Goal: Information Seeking & Learning: Find specific fact

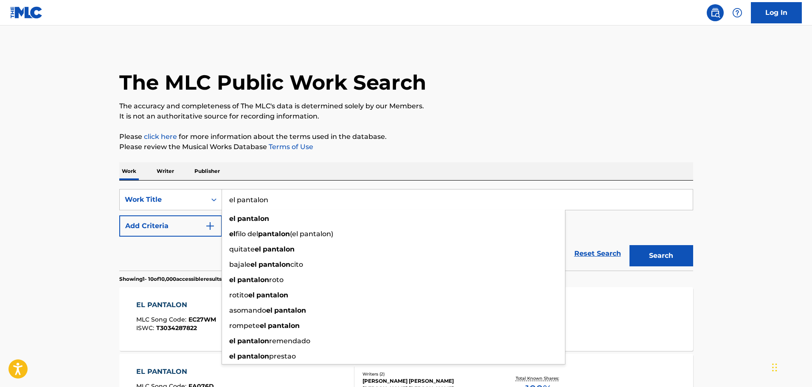
click at [284, 198] on input "el pantalon" at bounding box center [457, 199] width 471 height 20
click at [629, 245] on button "Search" at bounding box center [661, 255] width 64 height 21
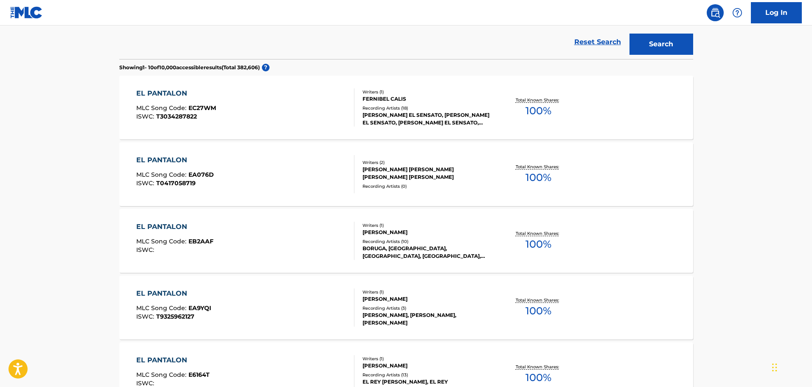
scroll to position [212, 0]
click at [157, 224] on div "EL PANTALON" at bounding box center [174, 226] width 77 height 10
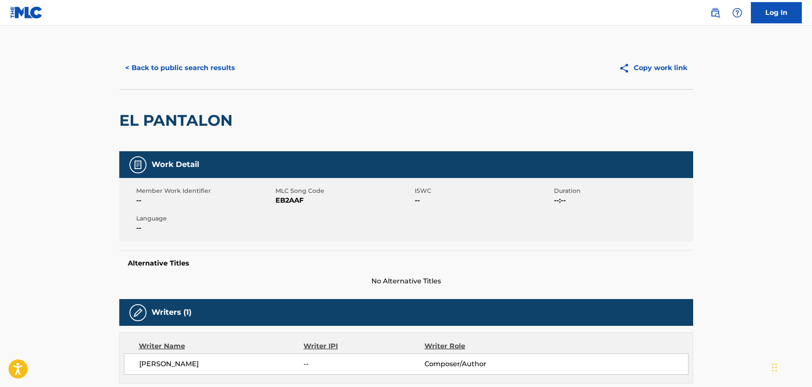
click at [191, 70] on button "< Back to public search results" at bounding box center [180, 67] width 122 height 21
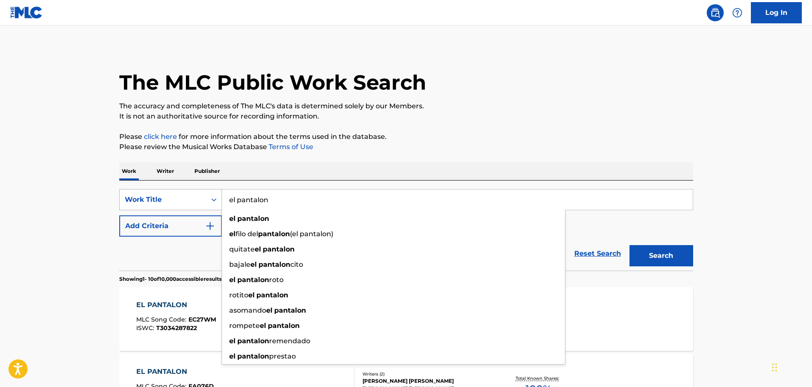
drag, startPoint x: 281, startPoint y: 201, endPoint x: 178, endPoint y: 191, distance: 104.0
click at [179, 191] on div "SearchWithCriteria029444ba-b206-46d9-9923-5ce0ede8fbe7 Work Title el pantalon e…" at bounding box center [406, 199] width 574 height 21
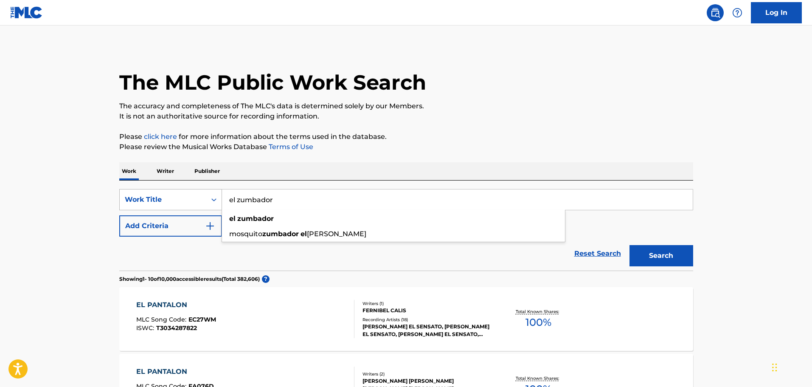
click at [629, 245] on button "Search" at bounding box center [661, 255] width 64 height 21
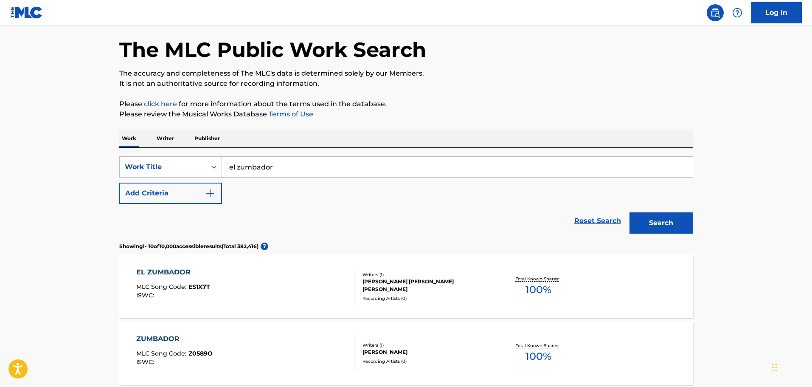
scroll to position [42, 0]
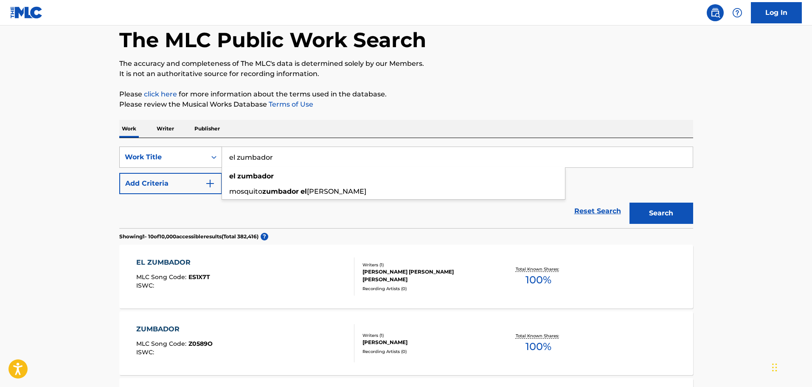
drag, startPoint x: 289, startPoint y: 154, endPoint x: 189, endPoint y: 155, distance: 100.2
click at [189, 155] on div "SearchWithCriteria029444ba-b206-46d9-9923-5ce0ede8fbe7 Work Title el zumbador e…" at bounding box center [406, 156] width 574 height 21
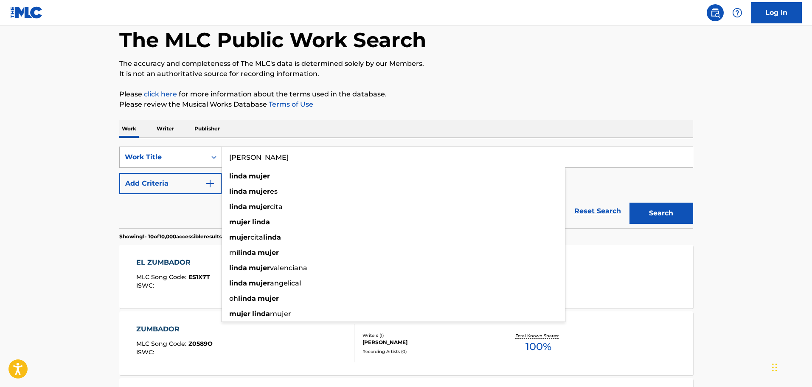
click at [629, 202] on button "Search" at bounding box center [661, 212] width 64 height 21
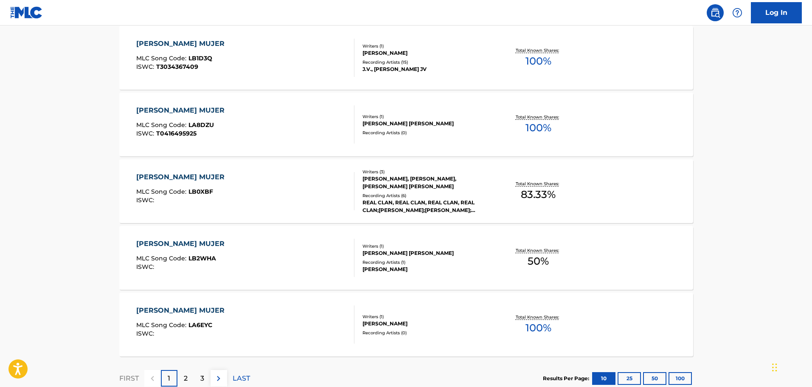
scroll to position [637, 0]
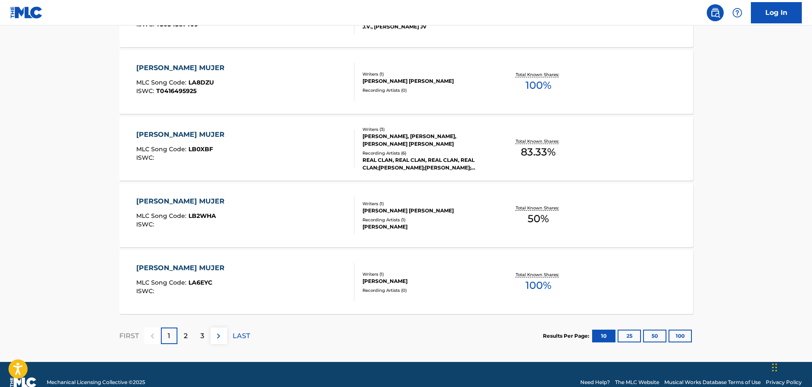
click at [188, 336] on div "2" at bounding box center [185, 335] width 17 height 17
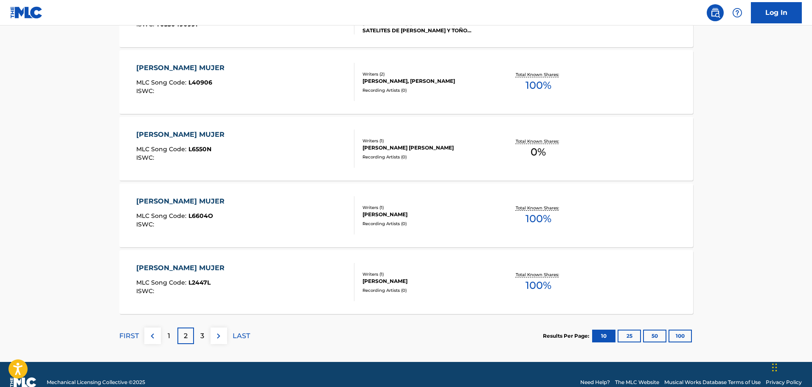
click at [203, 341] on div "3" at bounding box center [202, 335] width 17 height 17
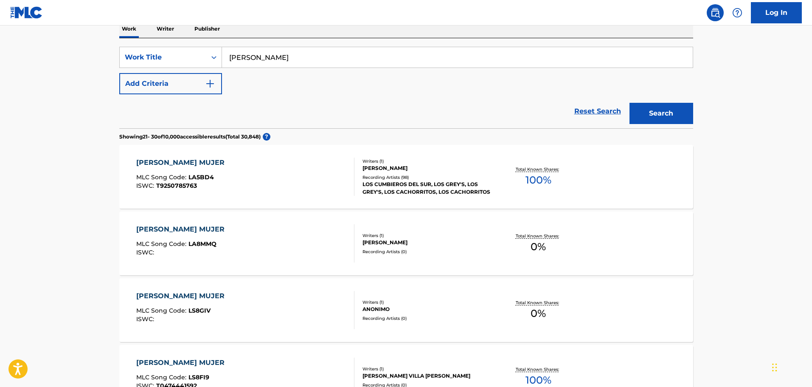
scroll to position [0, 0]
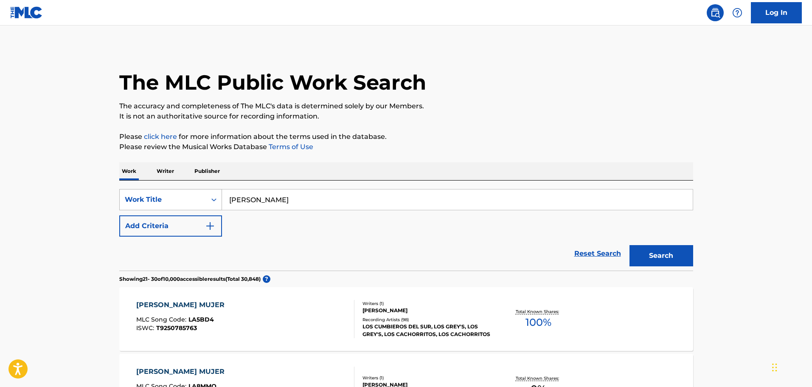
drag, startPoint x: 289, startPoint y: 196, endPoint x: 165, endPoint y: 194, distance: 124.4
click at [166, 194] on div "SearchWithCriteria029444ba-b206-46d9-9923-5ce0ede8fbe7 Work Title [PERSON_NAME]" at bounding box center [406, 199] width 574 height 21
type input "la demadeja"
click at [629, 245] on button "Search" at bounding box center [661, 255] width 64 height 21
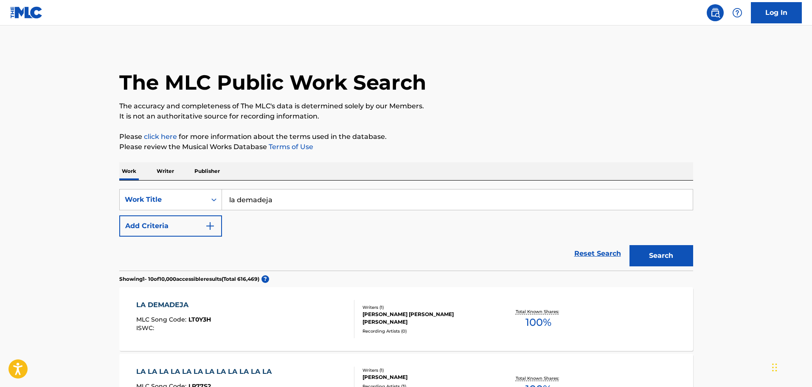
click at [215, 303] on div "LA DEMADEJA MLC Song Code : LT0Y3H ISWC :" at bounding box center [245, 319] width 218 height 38
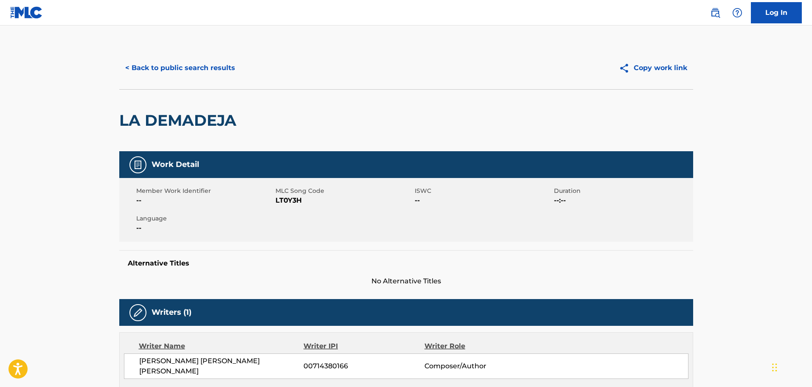
click at [154, 63] on button "< Back to public search results" at bounding box center [180, 67] width 122 height 21
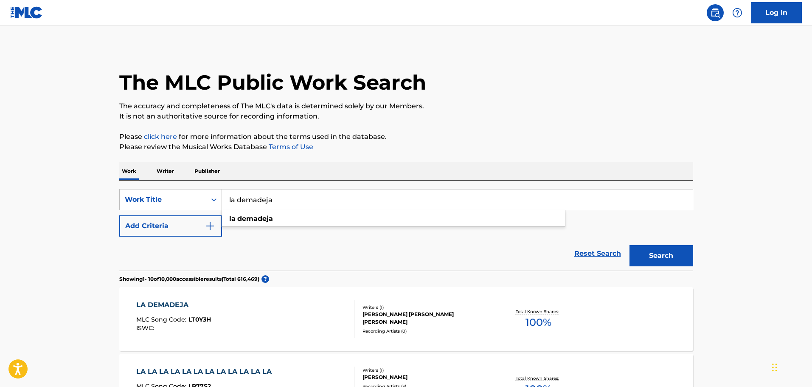
drag, startPoint x: 298, startPoint y: 199, endPoint x: 146, endPoint y: 182, distance: 153.2
click at [146, 182] on div "SearchWithCriteria029444ba-b206-46d9-9923-5ce0ede8fbe7 Work Title la demadeja l…" at bounding box center [406, 225] width 574 height 90
type input "el zumbador"
click at [629, 245] on button "Search" at bounding box center [661, 255] width 64 height 21
click at [318, 312] on div "EL ZUMBADOR MLC Song Code : ES1X7T ISWC :" at bounding box center [245, 319] width 218 height 38
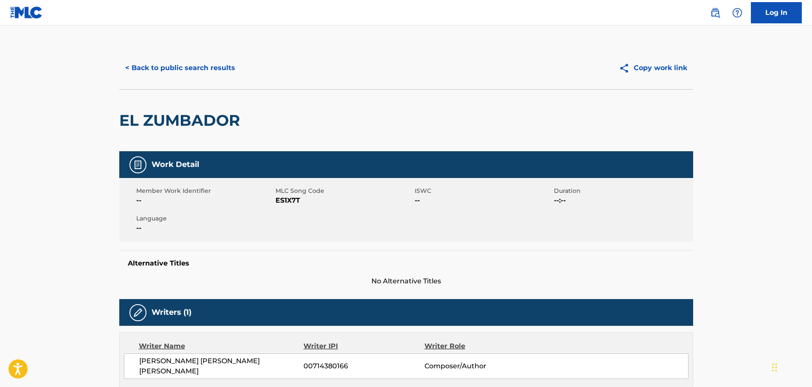
click at [166, 68] on button "< Back to public search results" at bounding box center [180, 67] width 122 height 21
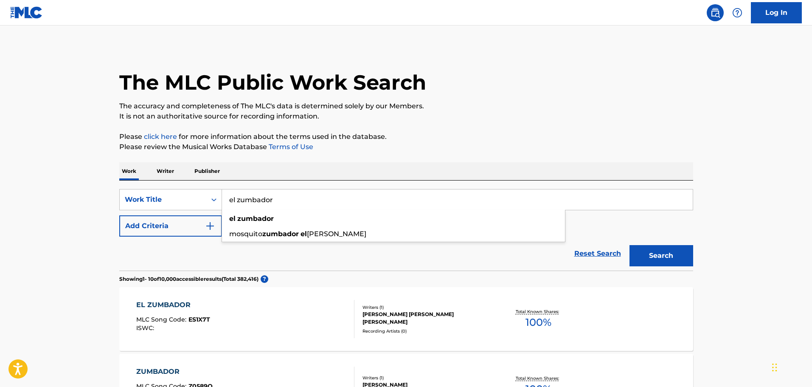
drag, startPoint x: 295, startPoint y: 202, endPoint x: 132, endPoint y: 184, distance: 164.0
click at [132, 184] on div "SearchWithCriteria029444ba-b206-46d9-9923-5ce0ede8fbe7 Work Title el zumbador e…" at bounding box center [406, 225] width 574 height 90
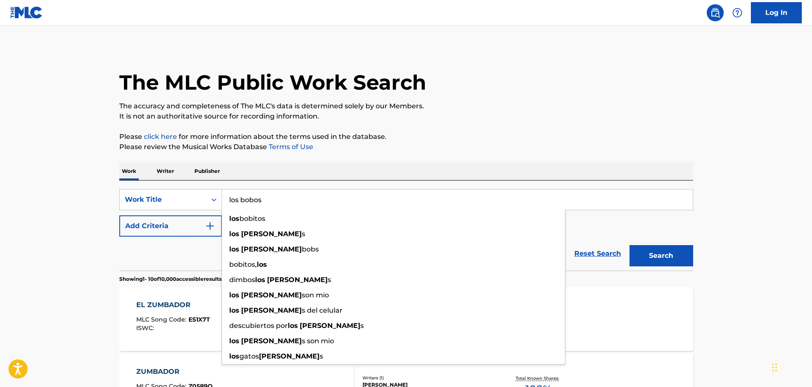
type input "los bobos"
click at [629, 245] on button "Search" at bounding box center [661, 255] width 64 height 21
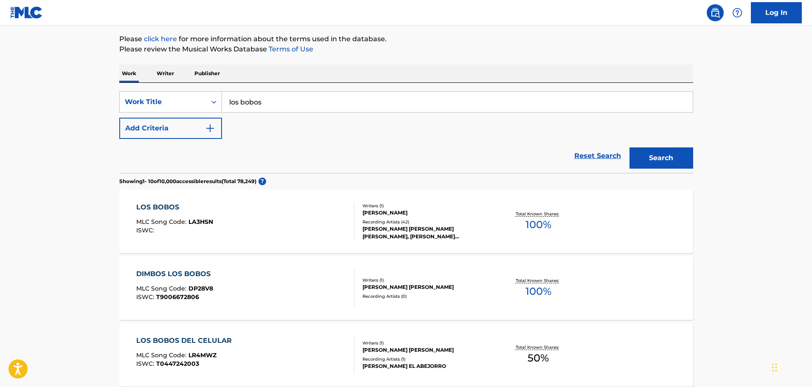
scroll to position [85, 0]
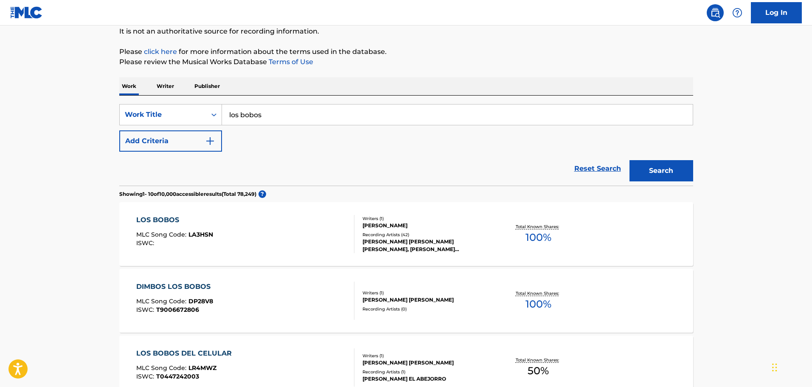
click at [192, 229] on div "LOS BOBOS MLC Song Code : LA3HSN ISWC :" at bounding box center [174, 234] width 77 height 38
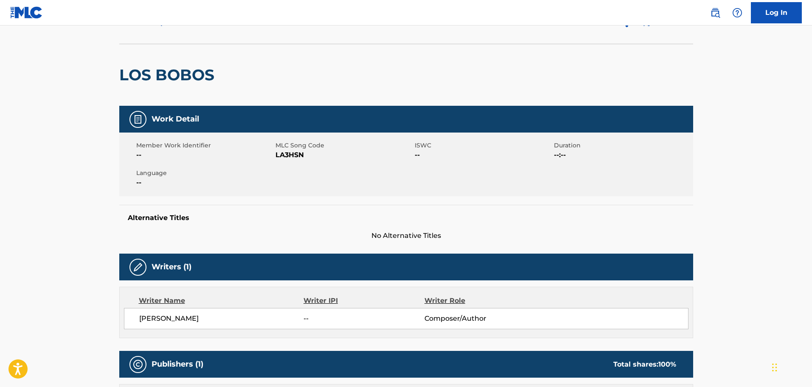
scroll to position [127, 0]
